Goal: Information Seeking & Learning: Learn about a topic

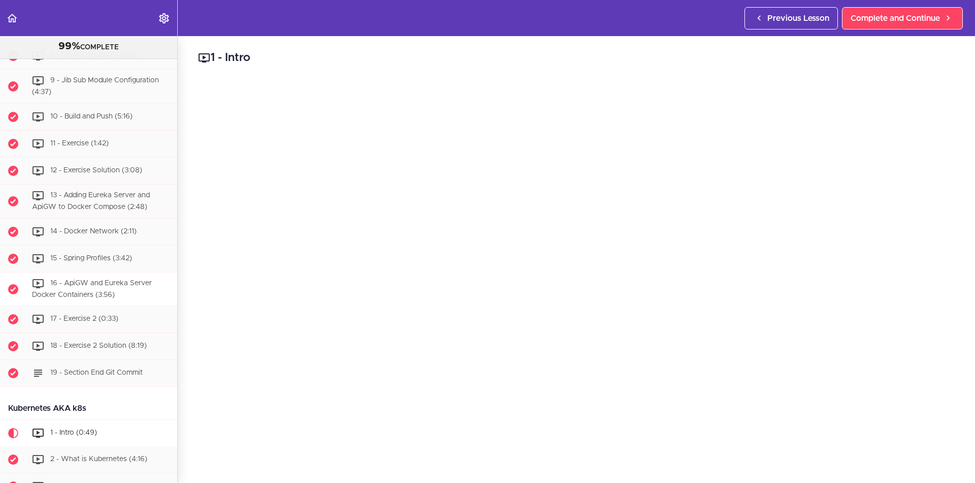
scroll to position [3101, 0]
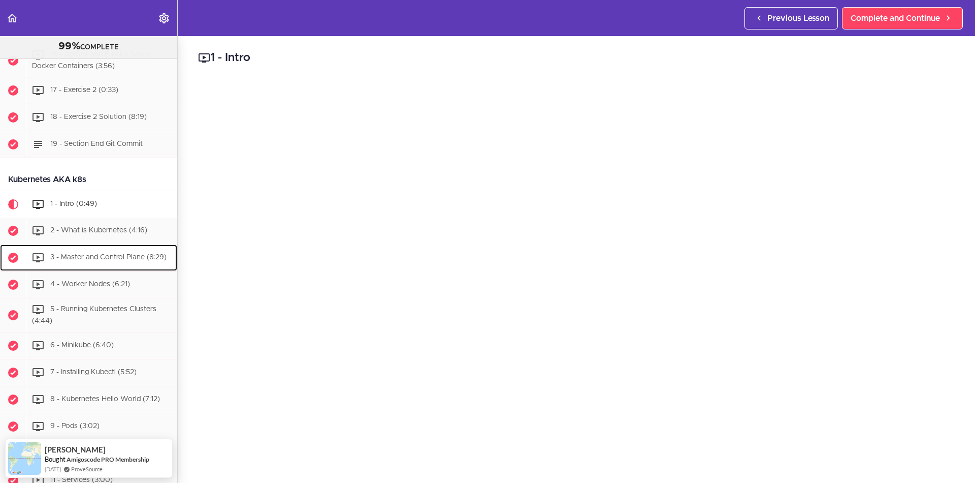
click at [117, 254] on span "3 - Master and Control Plane (8:29)" at bounding box center [108, 257] width 116 height 7
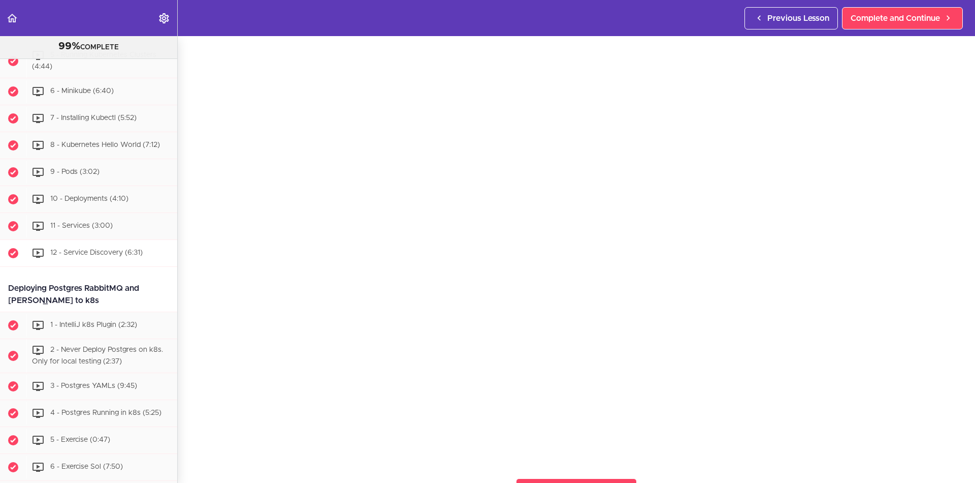
scroll to position [3218, 0]
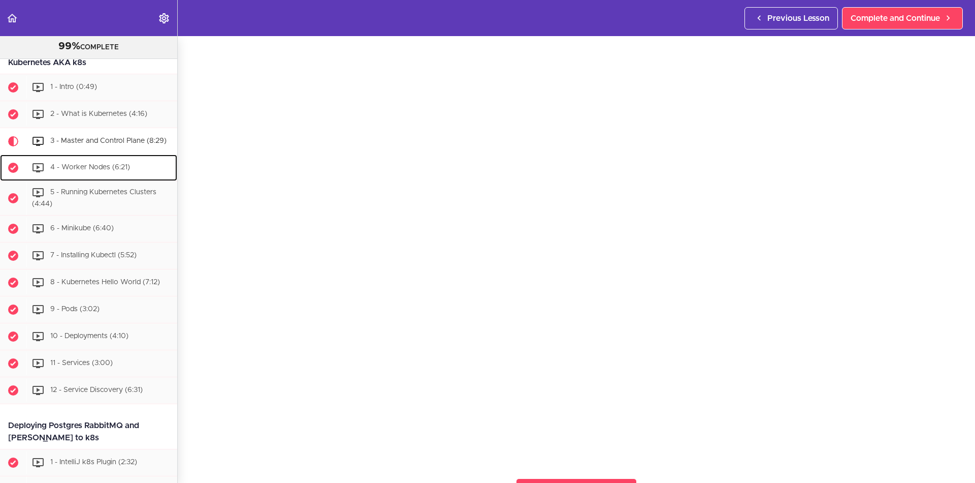
click at [78, 164] on span "4 - Worker Nodes (6:21)" at bounding box center [90, 167] width 80 height 7
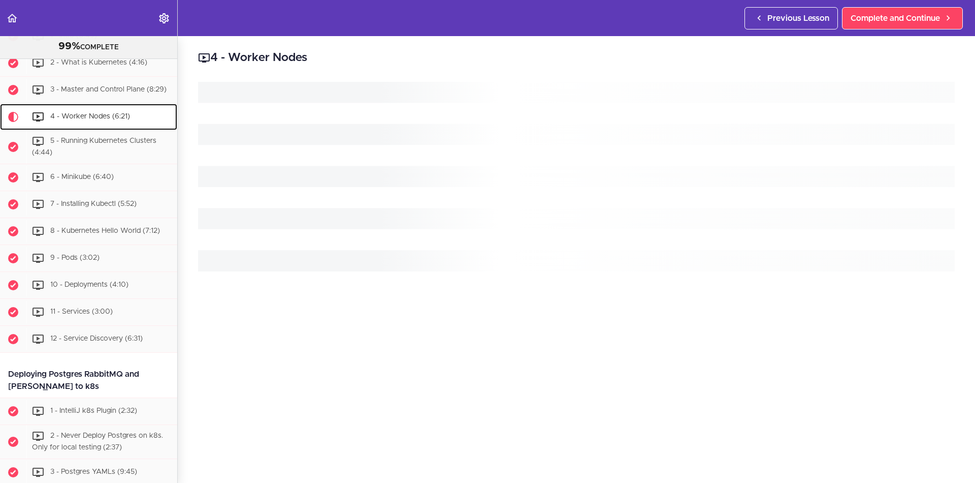
scroll to position [3291, 0]
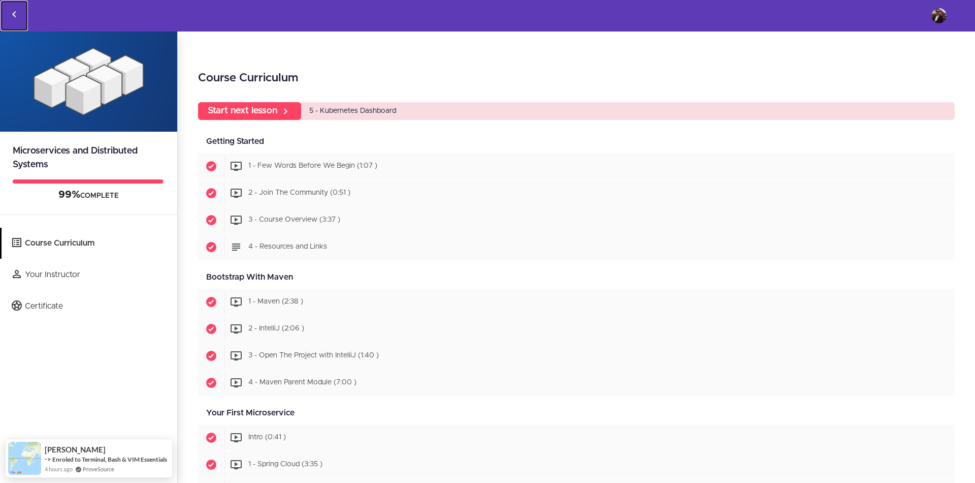
click at [17, 12] on icon "Back to courses" at bounding box center [14, 14] width 12 height 12
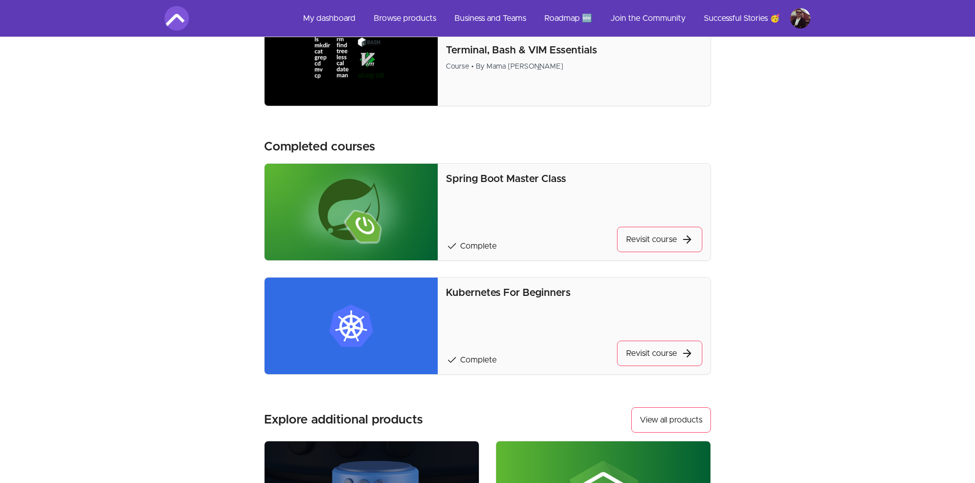
scroll to position [1073, 0]
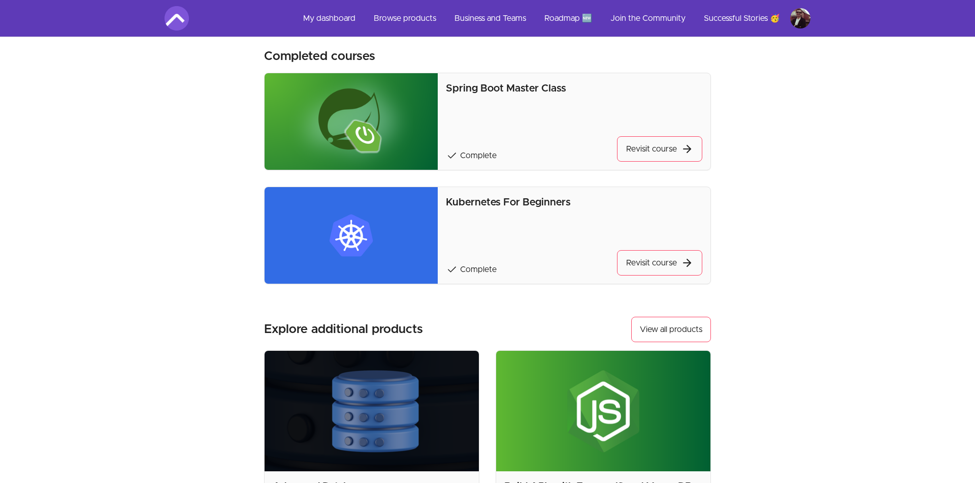
click at [358, 247] on img at bounding box center [351, 235] width 173 height 97
click at [683, 257] on icon at bounding box center [687, 262] width 12 height 12
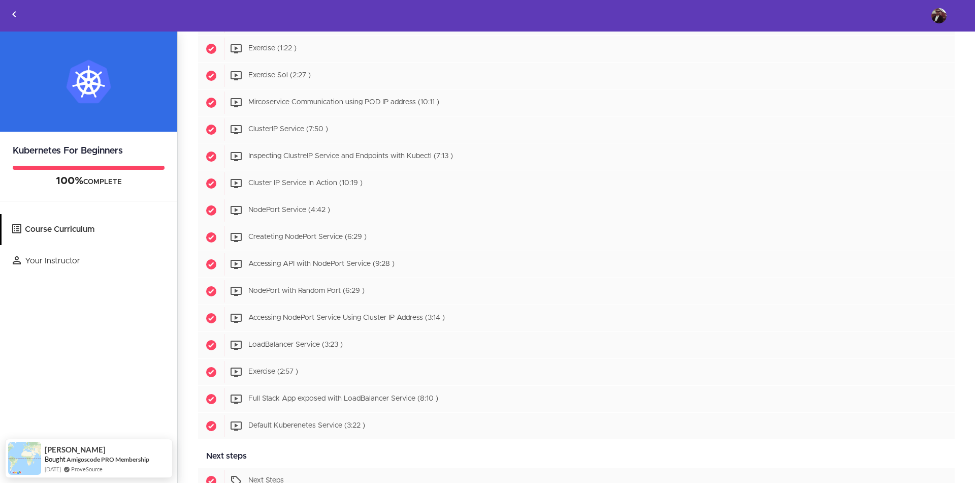
scroll to position [1323, 0]
